Goal: Find specific page/section: Find specific page/section

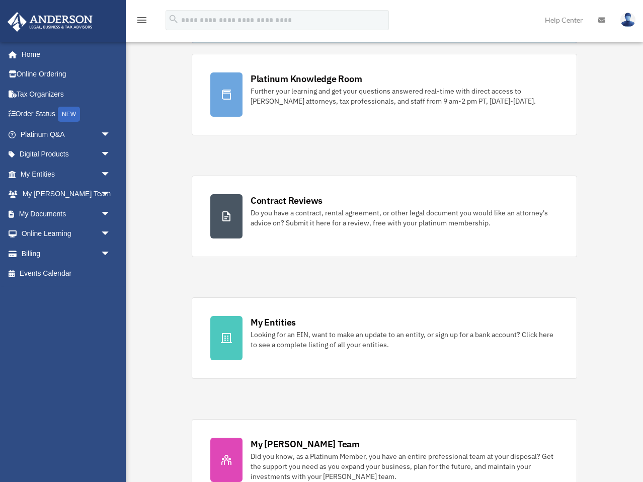
scroll to position [81, 0]
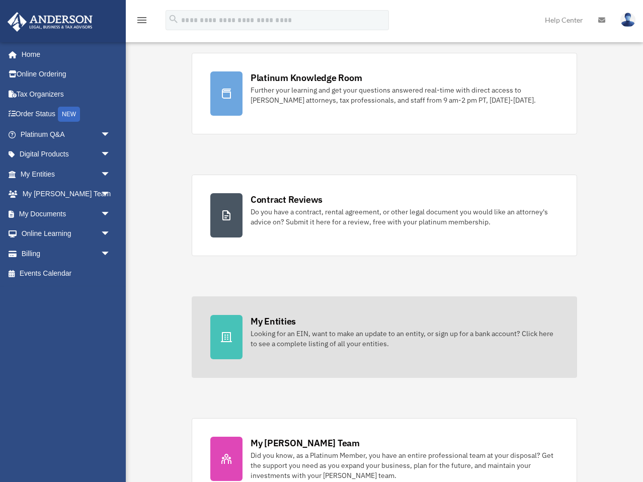
click at [225, 341] on icon at bounding box center [226, 337] width 11 height 10
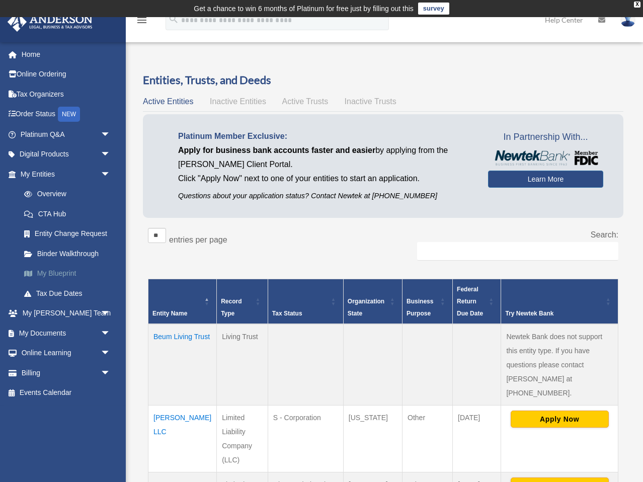
click at [59, 273] on link "My Blueprint" at bounding box center [70, 273] width 112 height 20
